Goal: Information Seeking & Learning: Learn about a topic

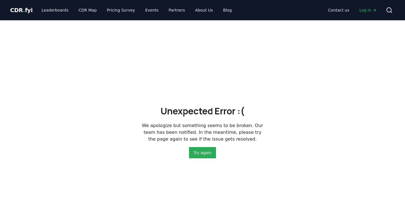
click at [201, 147] on button "Try again" at bounding box center [202, 152] width 27 height 11
click at [200, 152] on button "Try again" at bounding box center [202, 152] width 27 height 11
click at [213, 150] on button "Try again" at bounding box center [202, 152] width 27 height 11
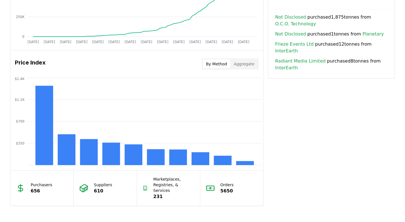
scroll to position [420, 0]
